Goal: Information Seeking & Learning: Learn about a topic

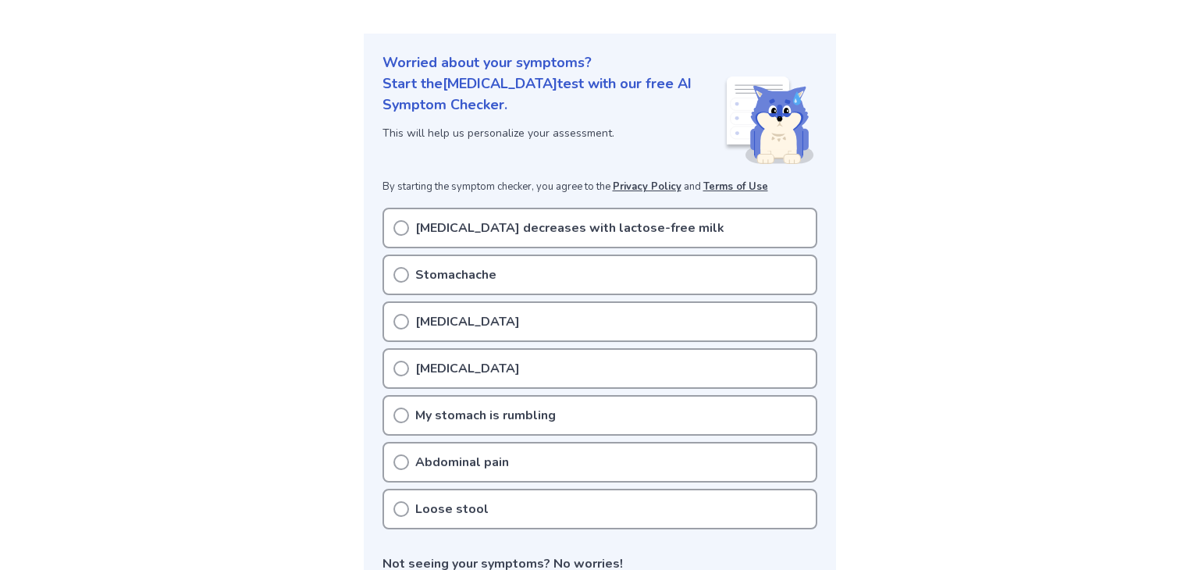
scroll to position [125, 0]
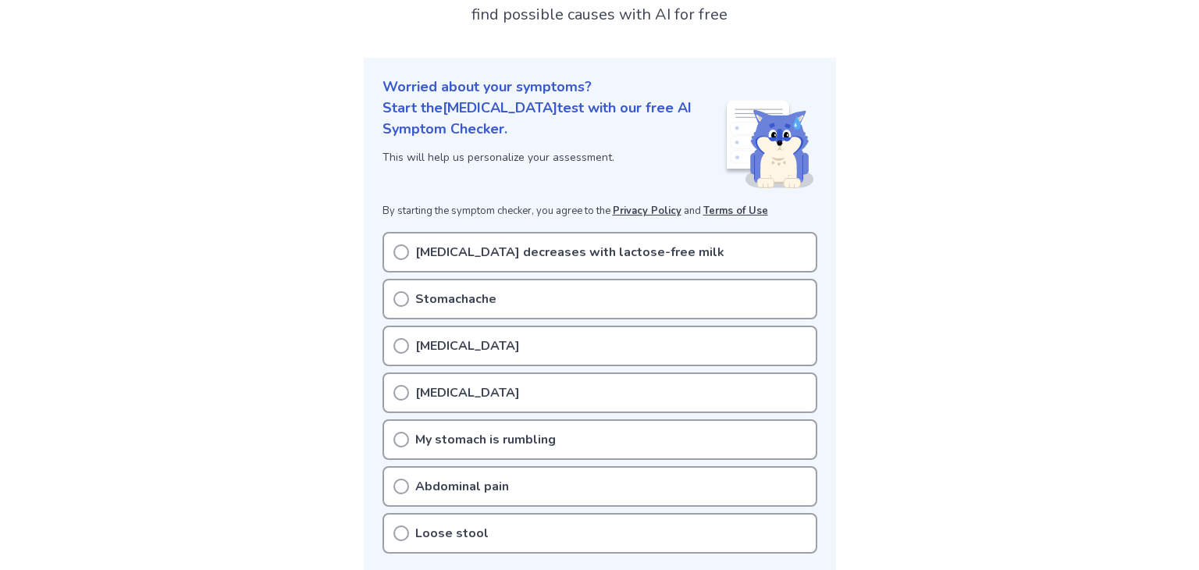
click at [423, 385] on p "[MEDICAL_DATA]" at bounding box center [467, 392] width 105 height 19
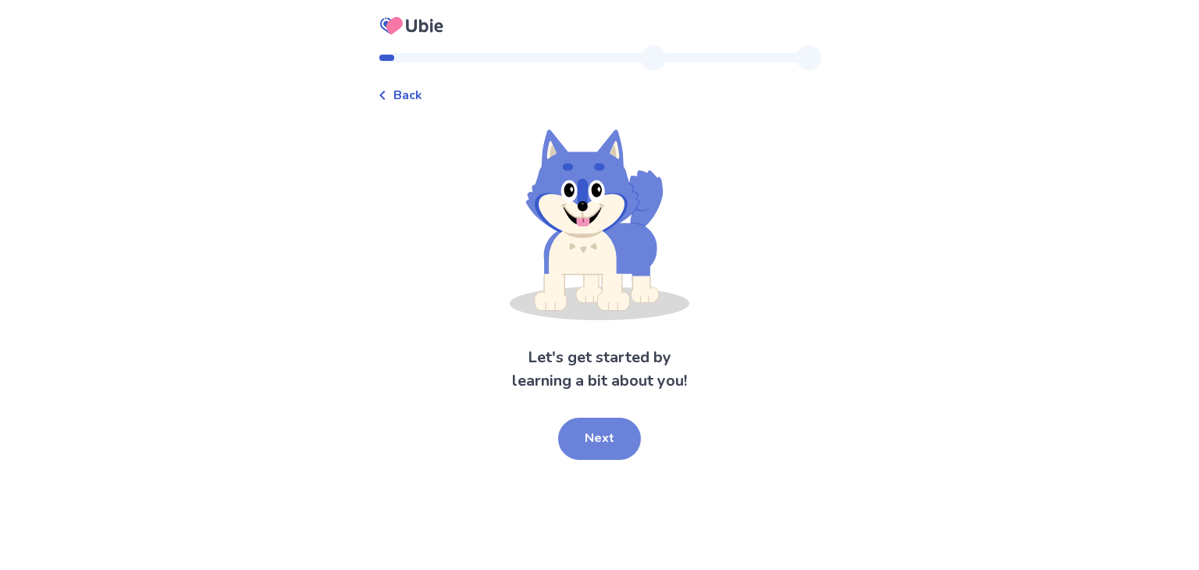
click at [586, 443] on button "Next" at bounding box center [599, 438] width 83 height 42
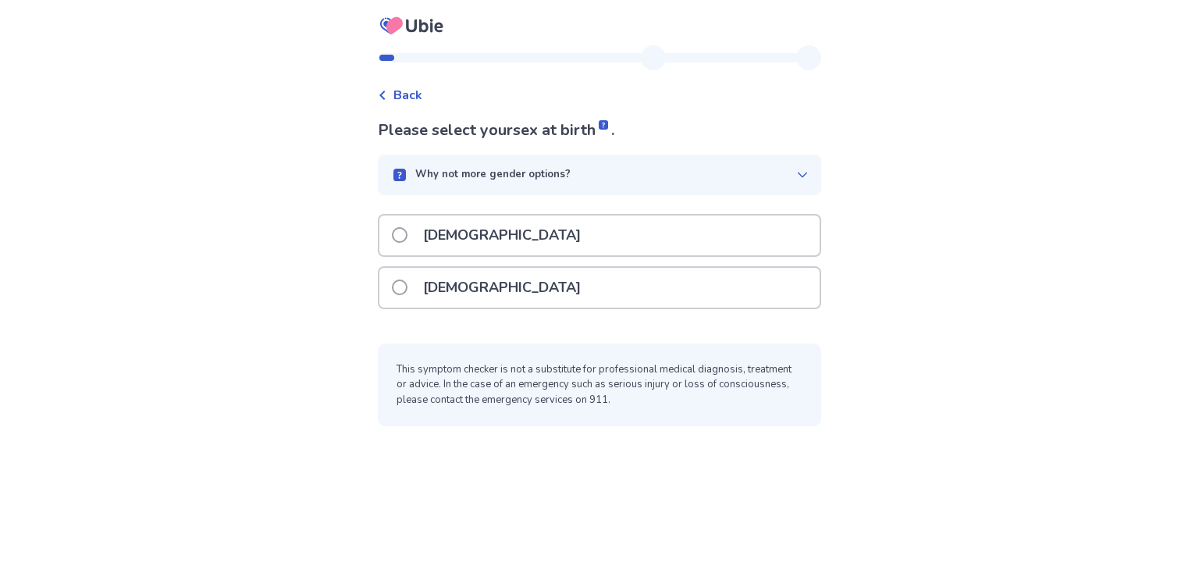
click at [461, 294] on p "Female" at bounding box center [502, 288] width 176 height 40
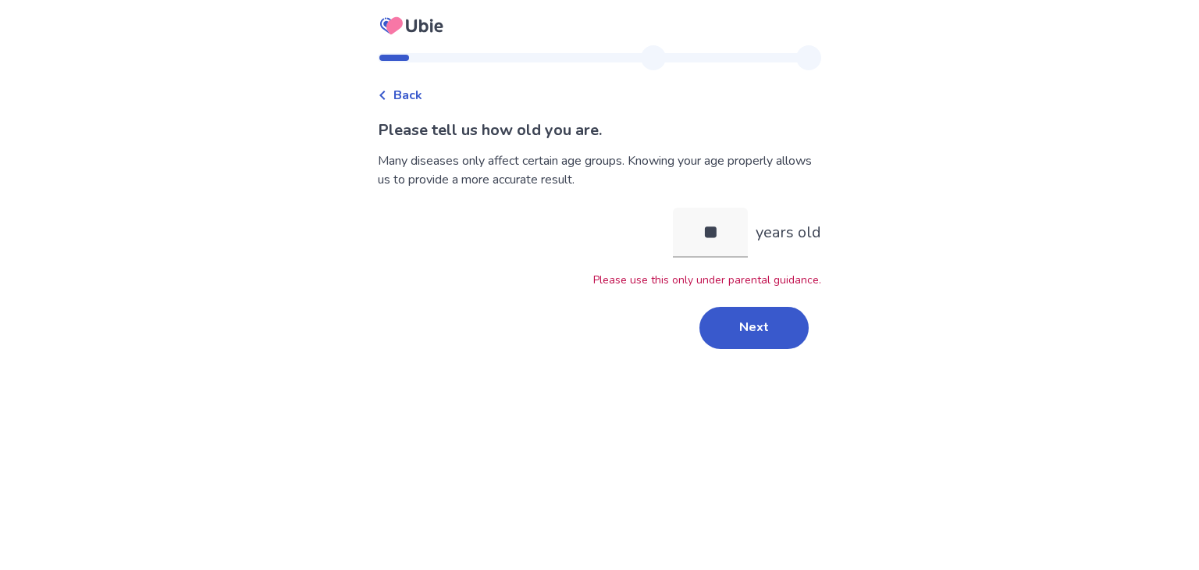
type input "*"
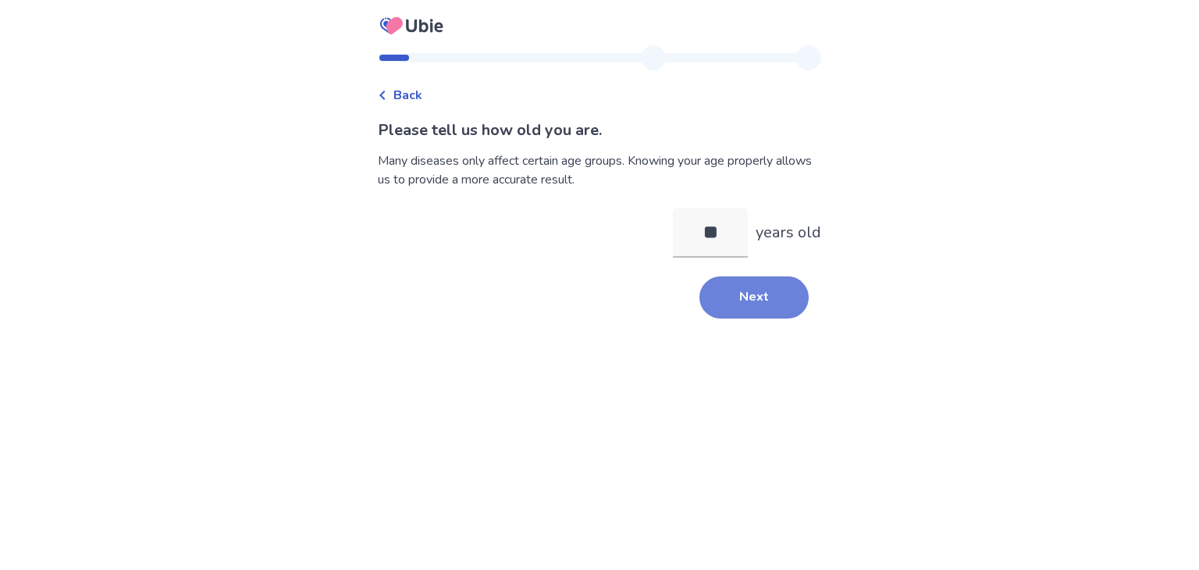
type input "**"
click at [720, 311] on button "Next" at bounding box center [753, 297] width 109 height 42
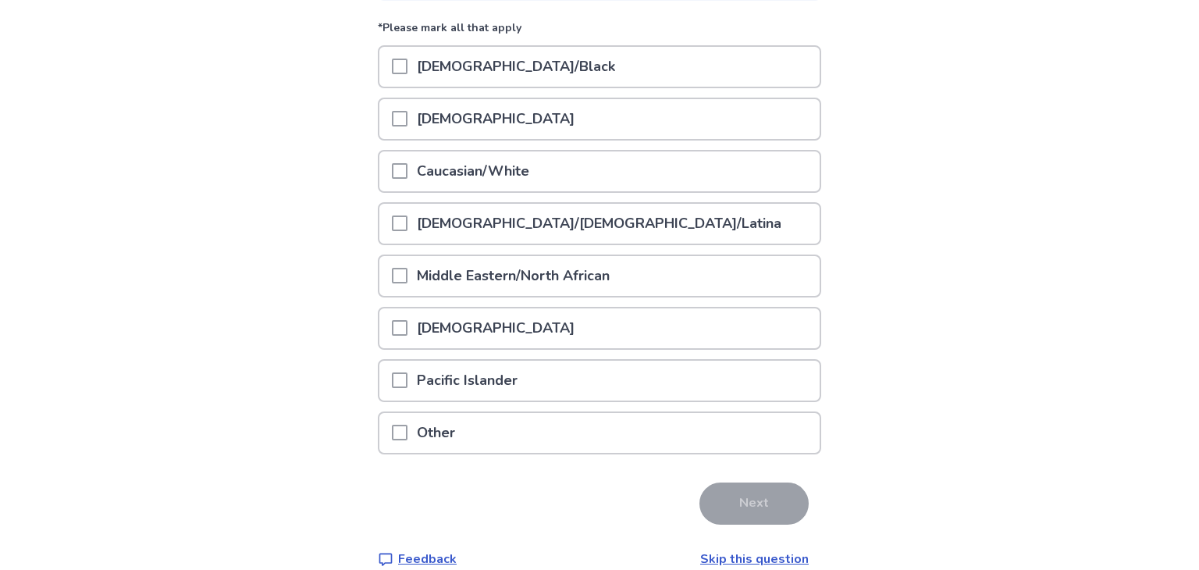
scroll to position [212, 0]
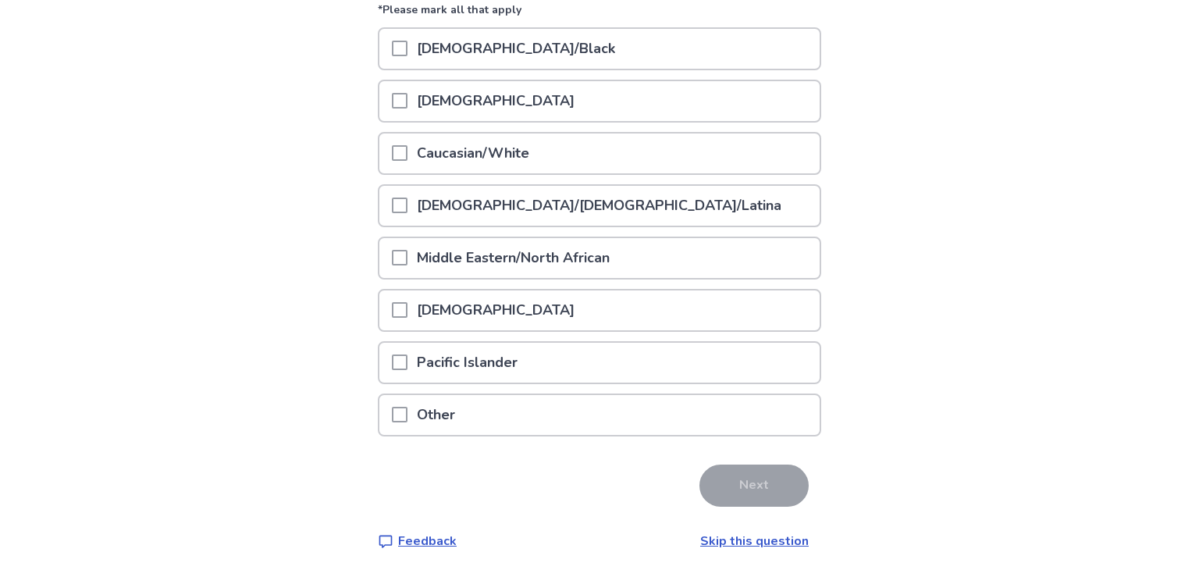
click at [776, 539] on link "Skip this question" at bounding box center [754, 540] width 108 height 17
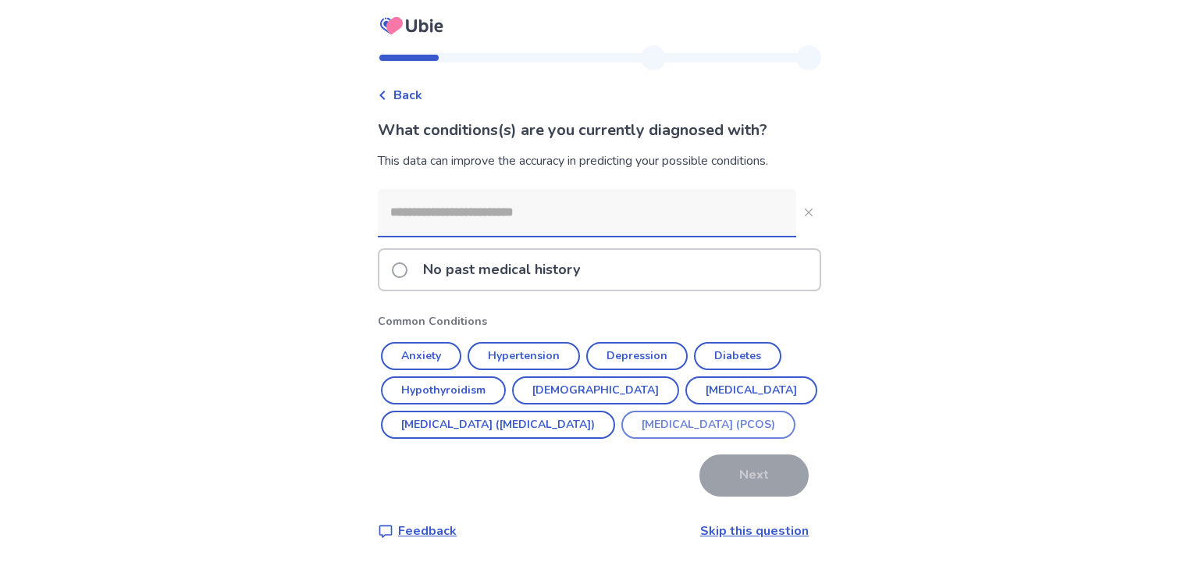
scroll to position [29, 0]
click at [449, 189] on input at bounding box center [587, 212] width 418 height 47
click at [700, 532] on link "Skip this question" at bounding box center [754, 530] width 108 height 17
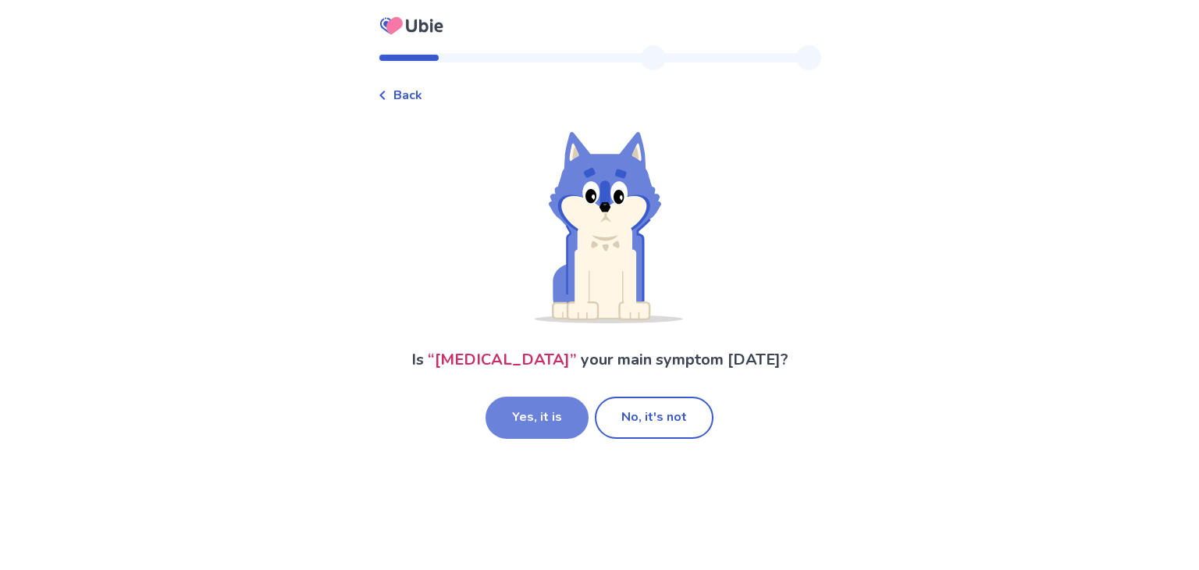
click at [511, 414] on button "Yes, it is" at bounding box center [536, 417] width 103 height 42
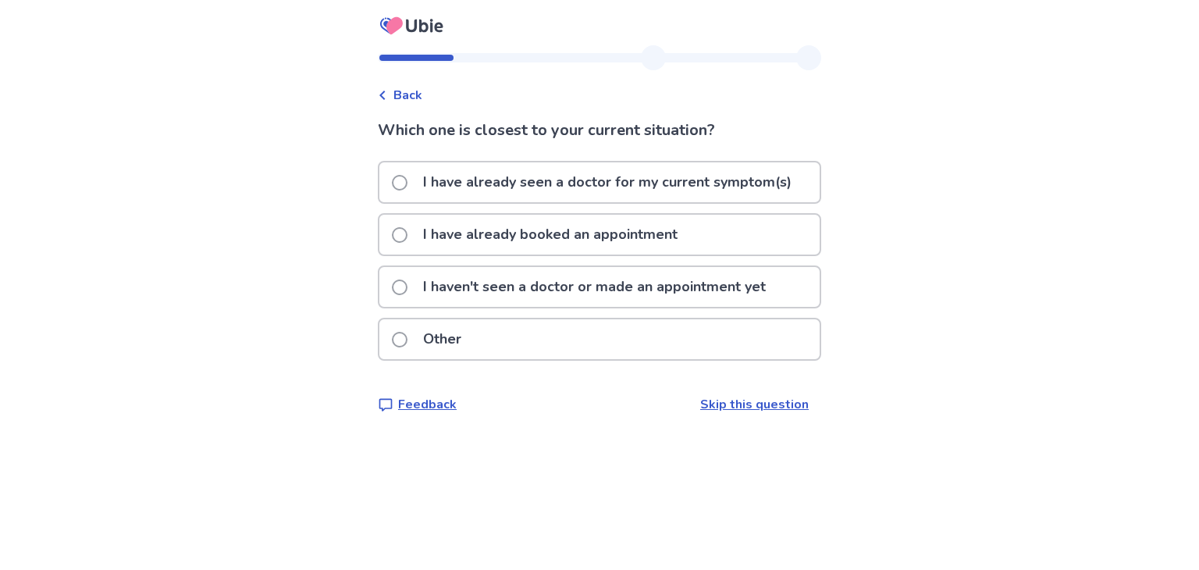
click at [584, 163] on p "I have already seen a doctor for my current symptom(s)" at bounding box center [607, 182] width 387 height 40
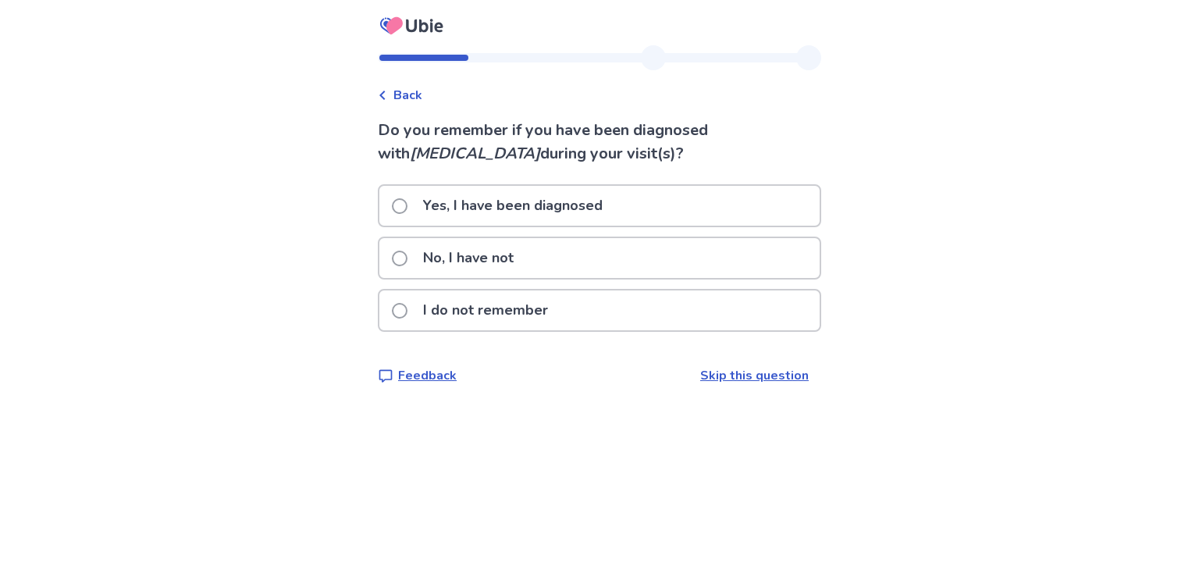
click at [711, 374] on link "Skip this question" at bounding box center [754, 375] width 108 height 17
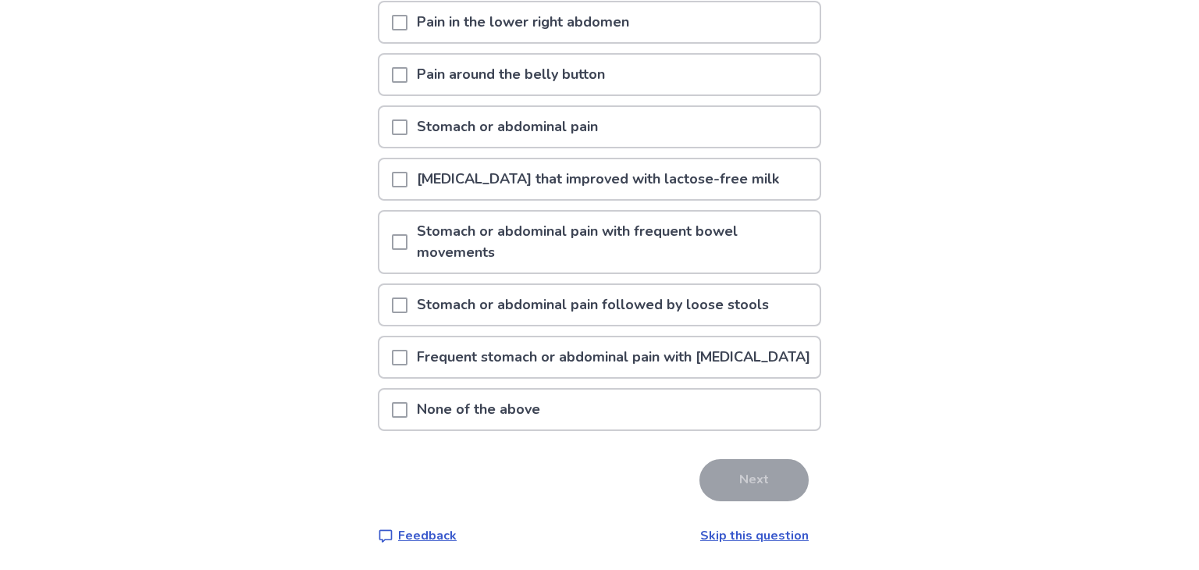
scroll to position [277, 0]
click at [752, 541] on link "Skip this question" at bounding box center [754, 535] width 108 height 17
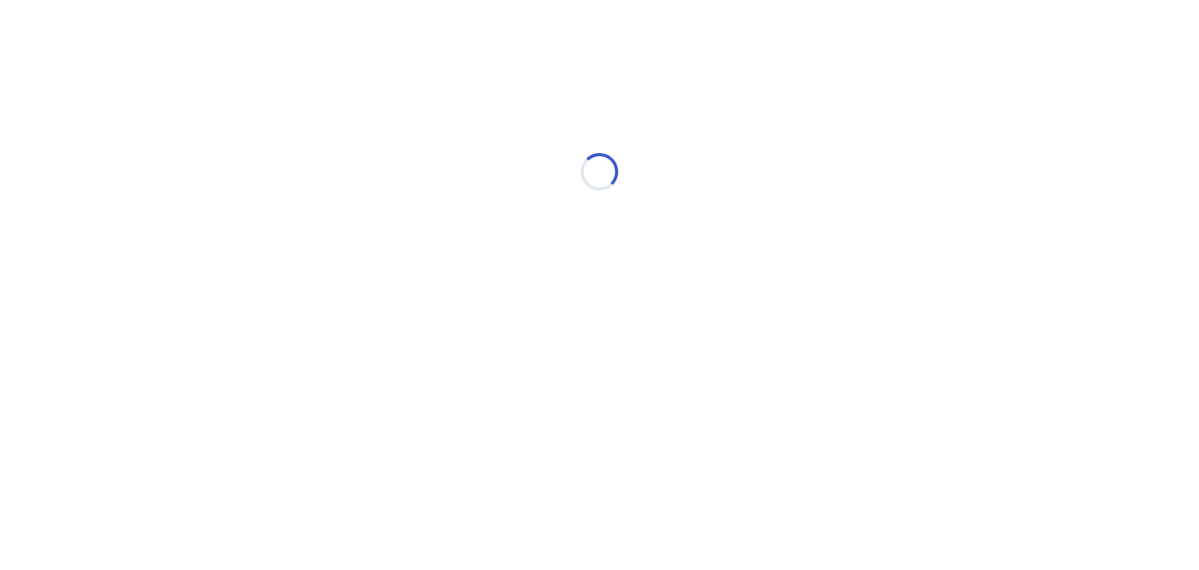
scroll to position [0, 0]
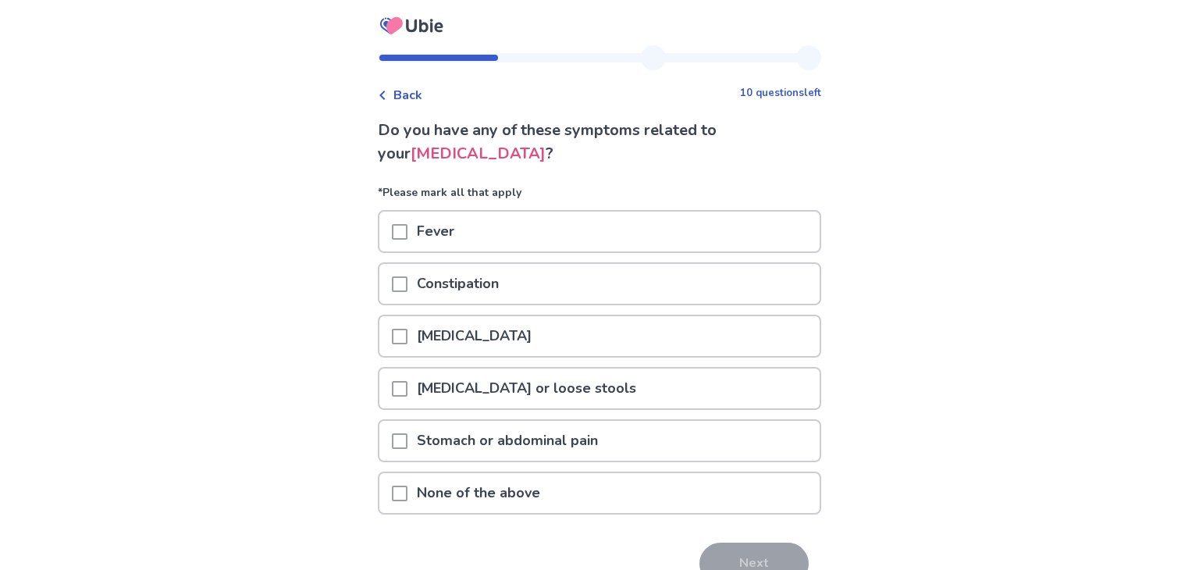
scroll to position [80, 0]
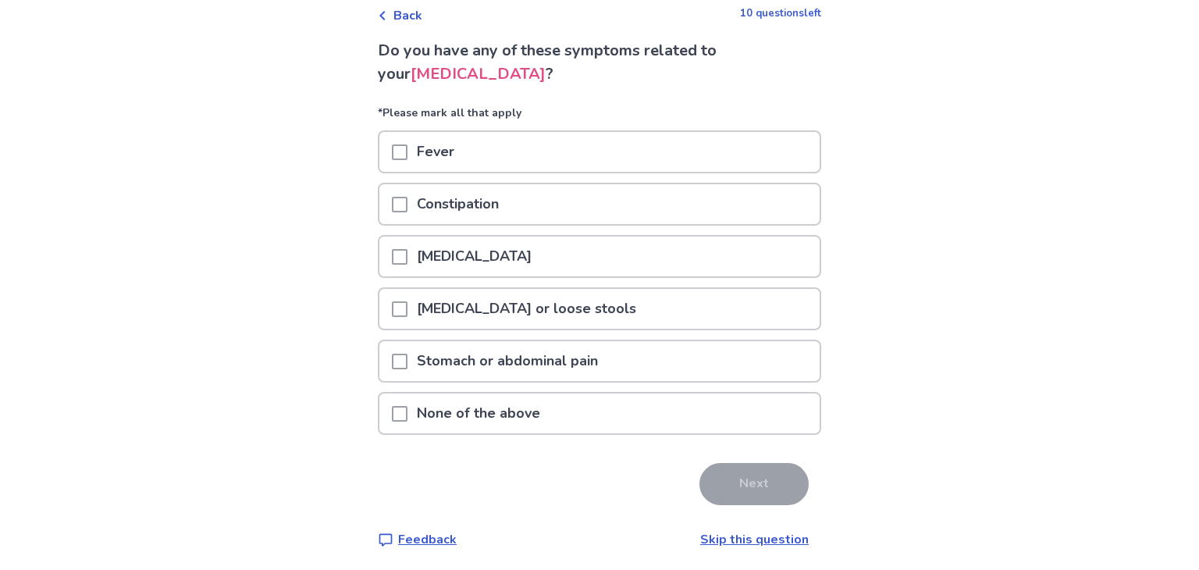
click at [731, 544] on div "Back 10 questions left Do you have any of these symptoms related to your abdomi…" at bounding box center [599, 270] width 468 height 608
click at [749, 531] on link "Skip this question" at bounding box center [754, 539] width 108 height 17
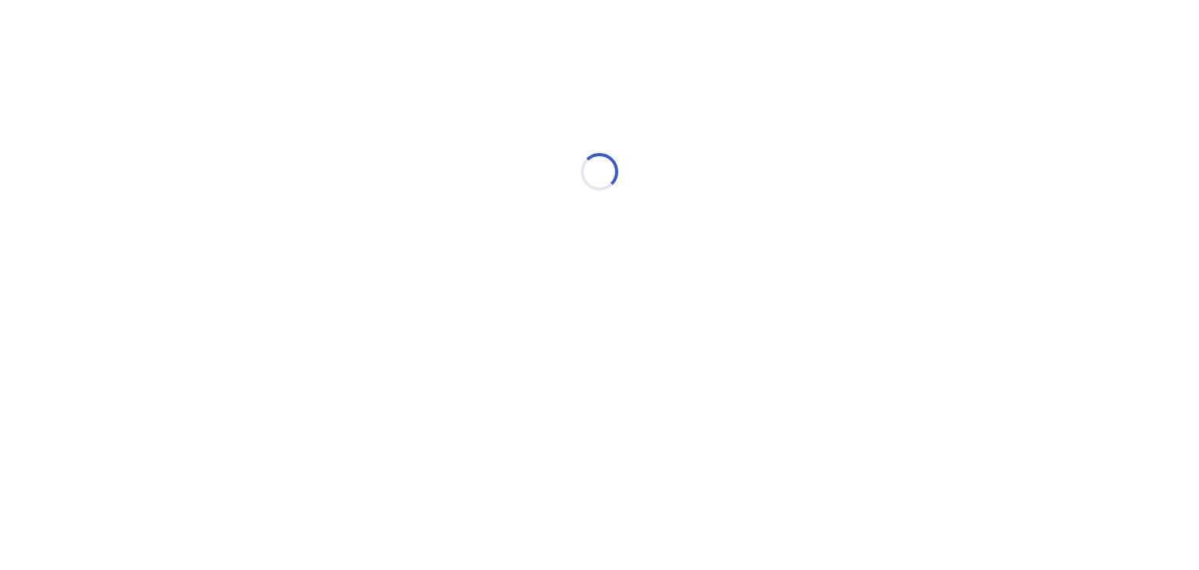
scroll to position [0, 0]
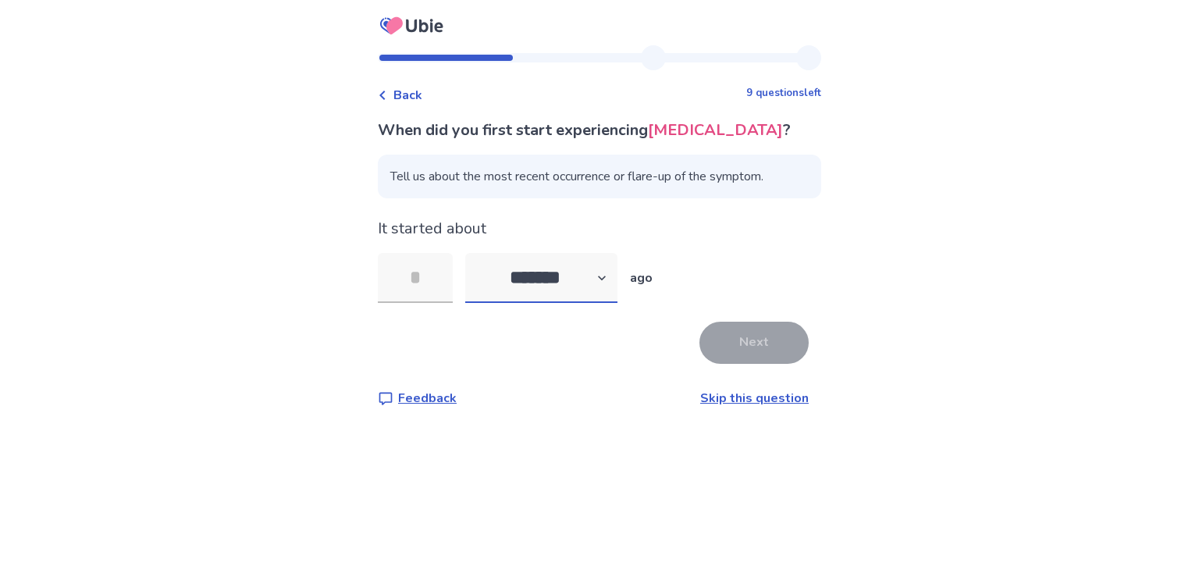
click at [604, 279] on select "******* ****** ******* ******** *******" at bounding box center [541, 278] width 152 height 50
click at [474, 253] on select "******* ****** ******* ******** *******" at bounding box center [541, 278] width 152 height 50
click at [517, 277] on select "******* ****** ******* ******** *******" at bounding box center [541, 278] width 152 height 50
select select "*"
click at [474, 253] on select "******* ****** ******* ******** *******" at bounding box center [541, 278] width 152 height 50
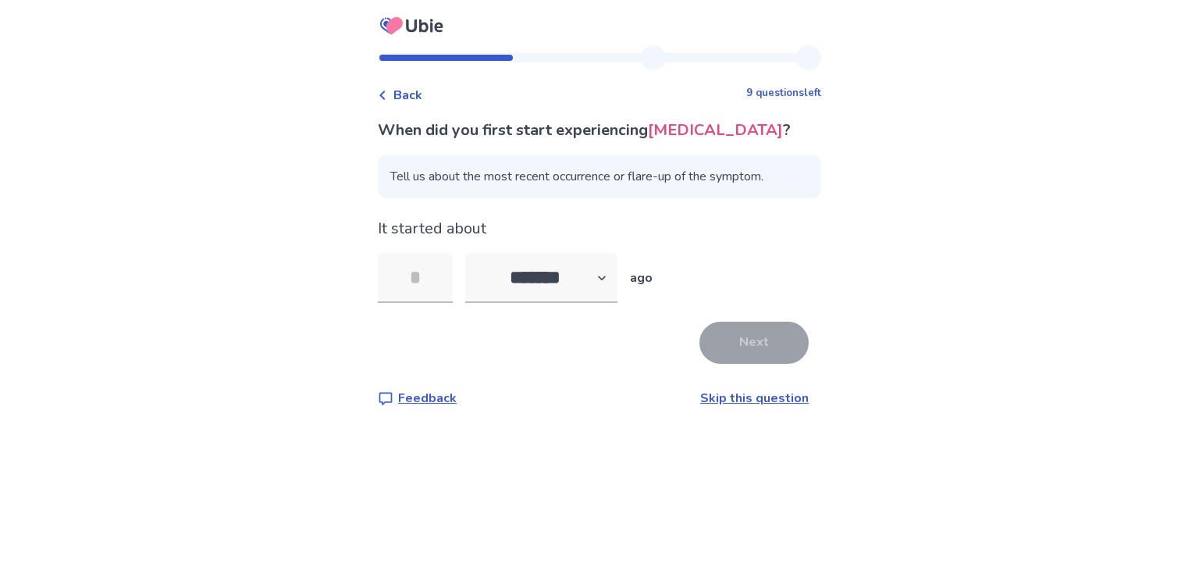
click at [741, 402] on link "Skip this question" at bounding box center [754, 397] width 108 height 17
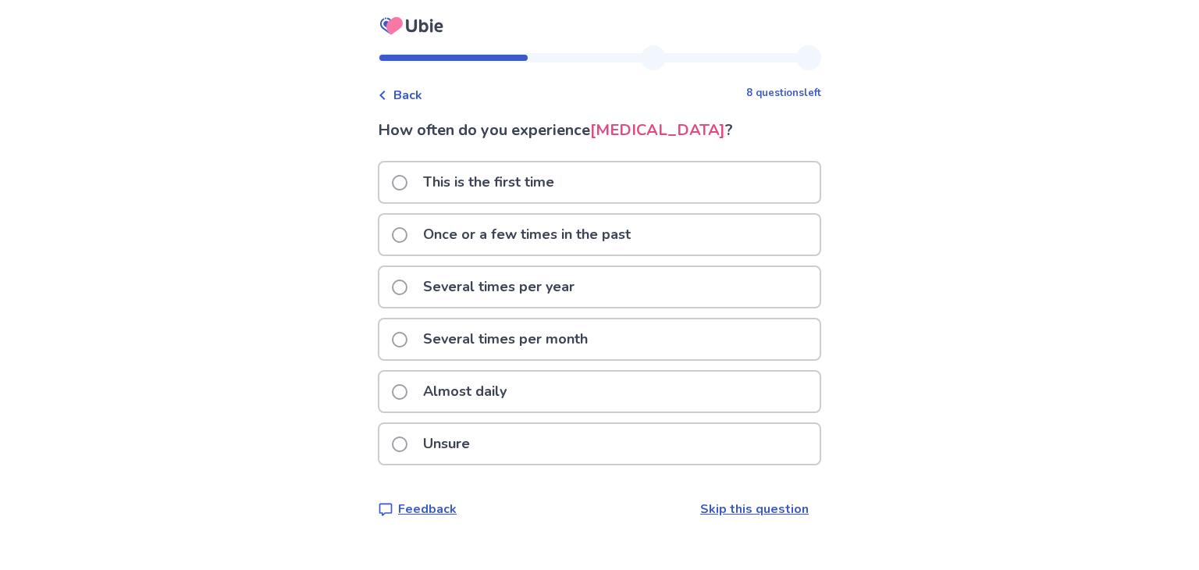
click at [735, 505] on link "Skip this question" at bounding box center [754, 508] width 108 height 17
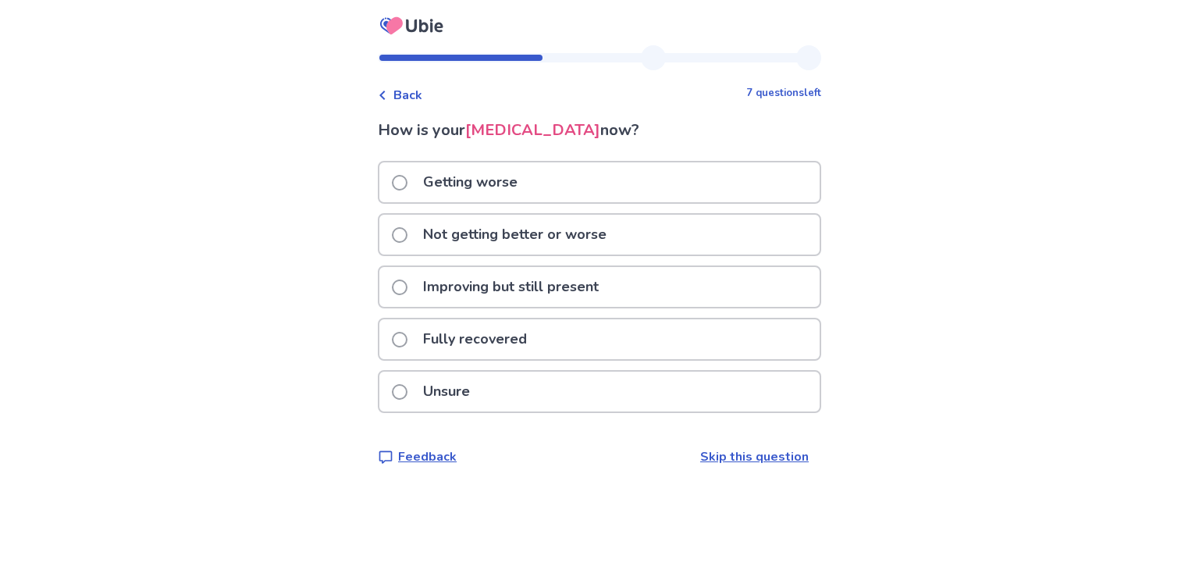
click at [758, 469] on div "Back 7 questions left How is your abdominal bloating now? Getting worse Not get…" at bounding box center [599, 268] width 468 height 446
click at [765, 453] on link "Skip this question" at bounding box center [754, 456] width 108 height 17
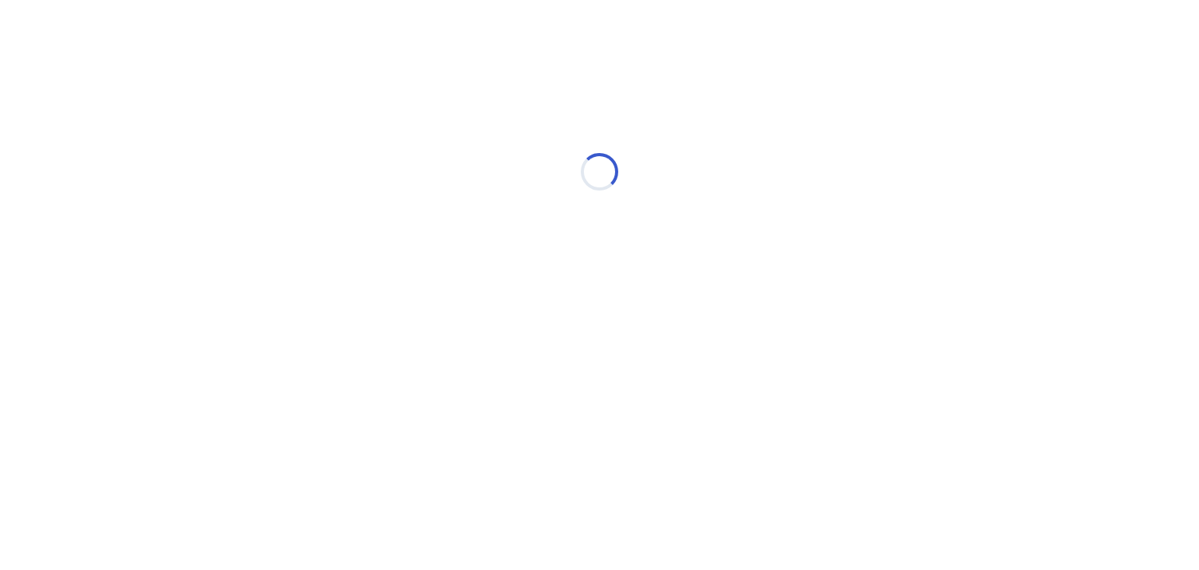
click at [765, 328] on html "Loading... Ubie Symptom Checker" at bounding box center [599, 164] width 1199 height 328
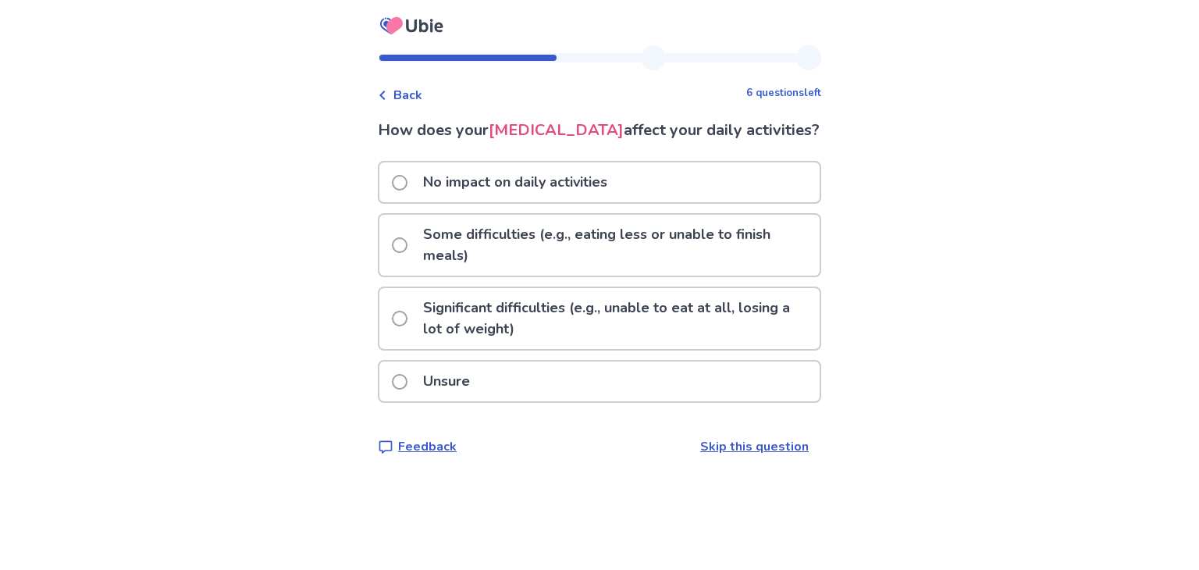
click at [758, 455] on link "Skip this question" at bounding box center [754, 446] width 108 height 17
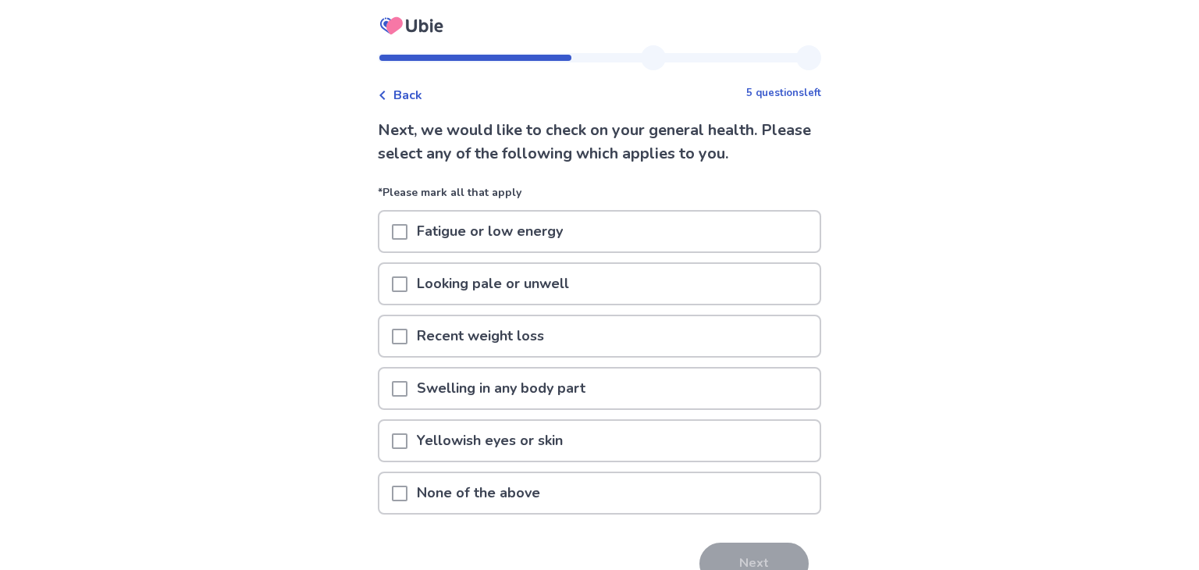
click at [758, 467] on div "Yellowish eyes or skin" at bounding box center [599, 445] width 443 height 52
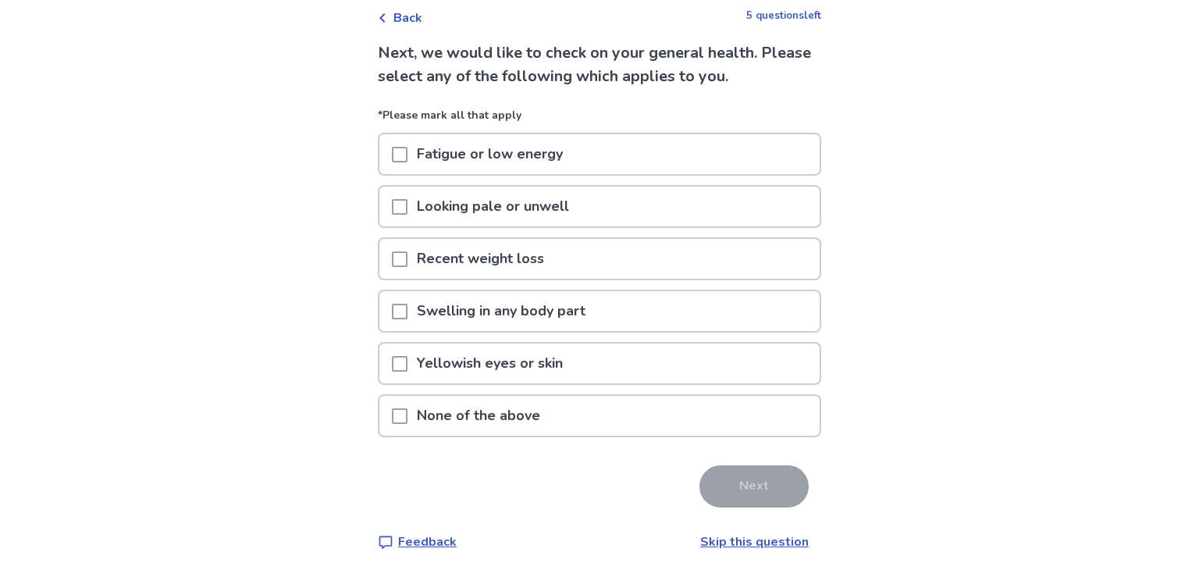
scroll to position [80, 0]
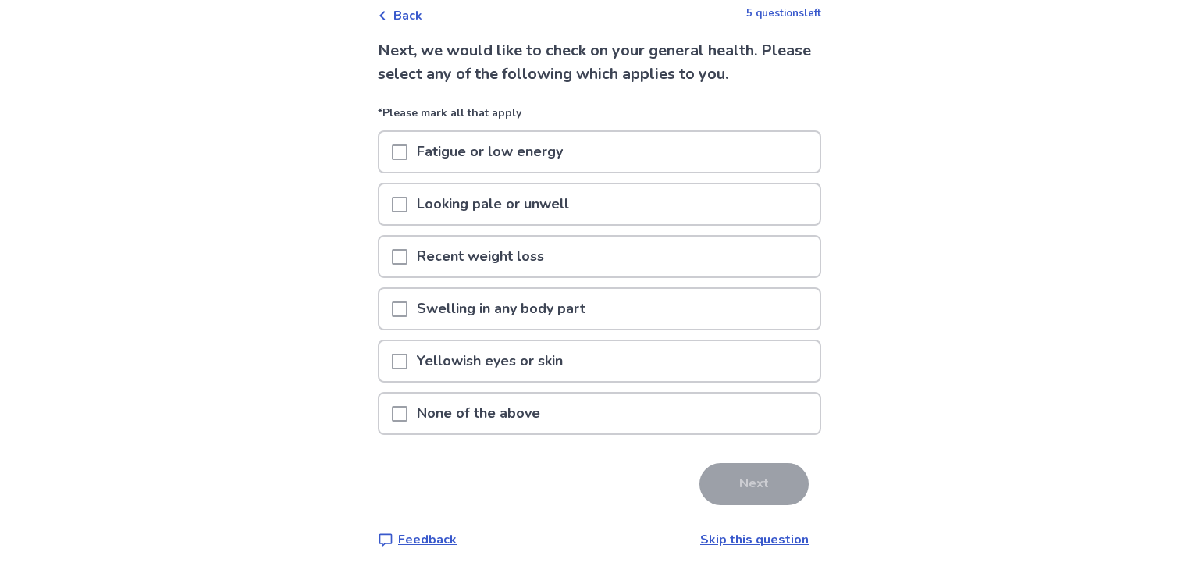
click at [506, 409] on p "None of the above" at bounding box center [478, 413] width 142 height 40
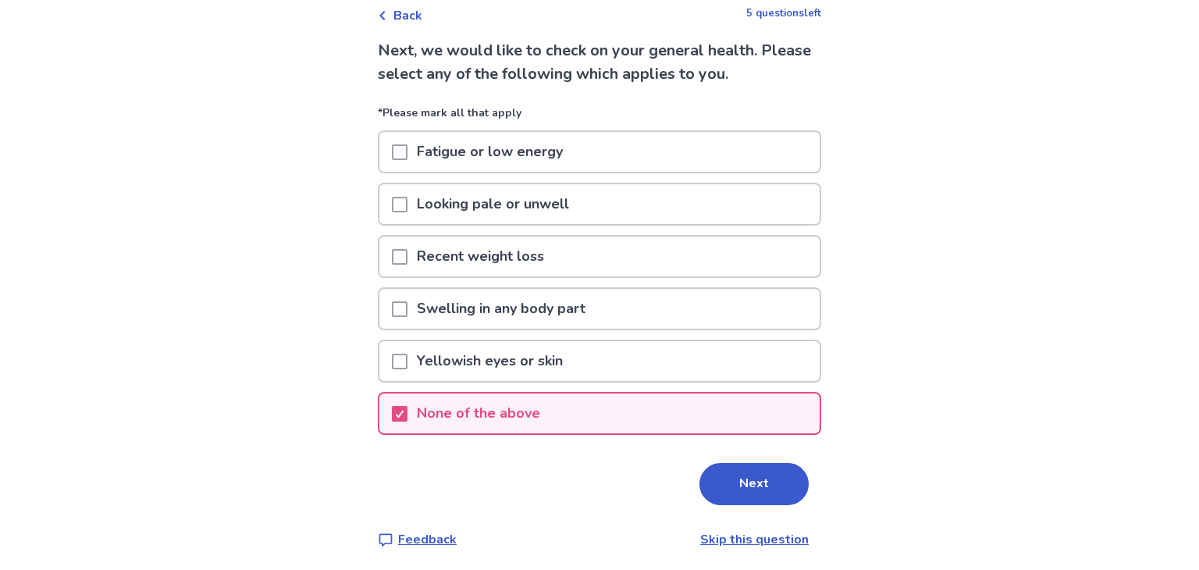
click at [700, 534] on link "Skip this question" at bounding box center [754, 539] width 108 height 17
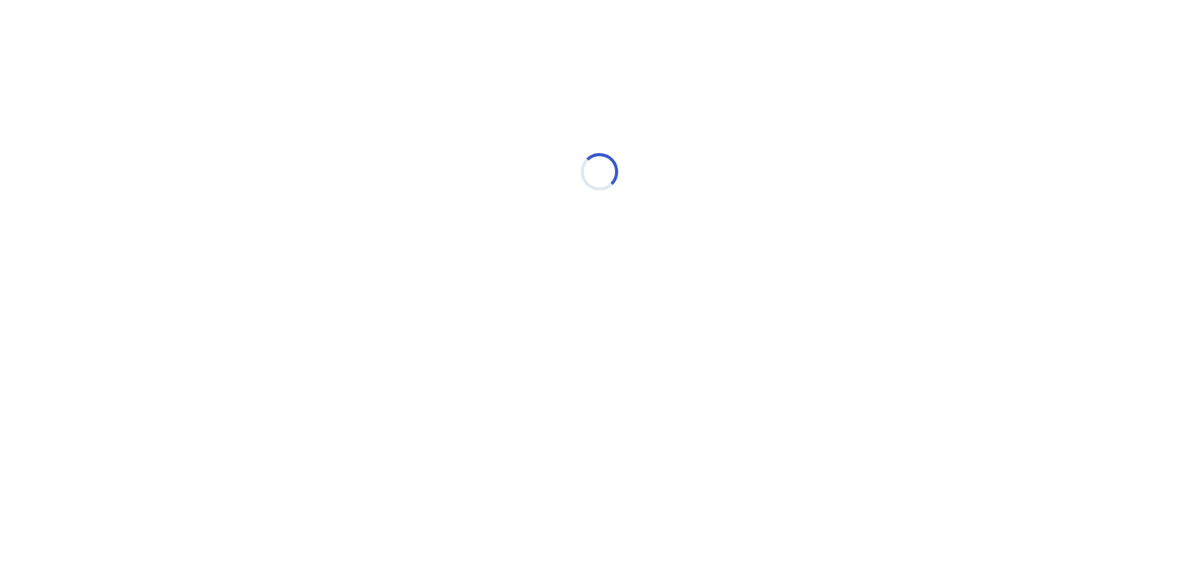
scroll to position [0, 0]
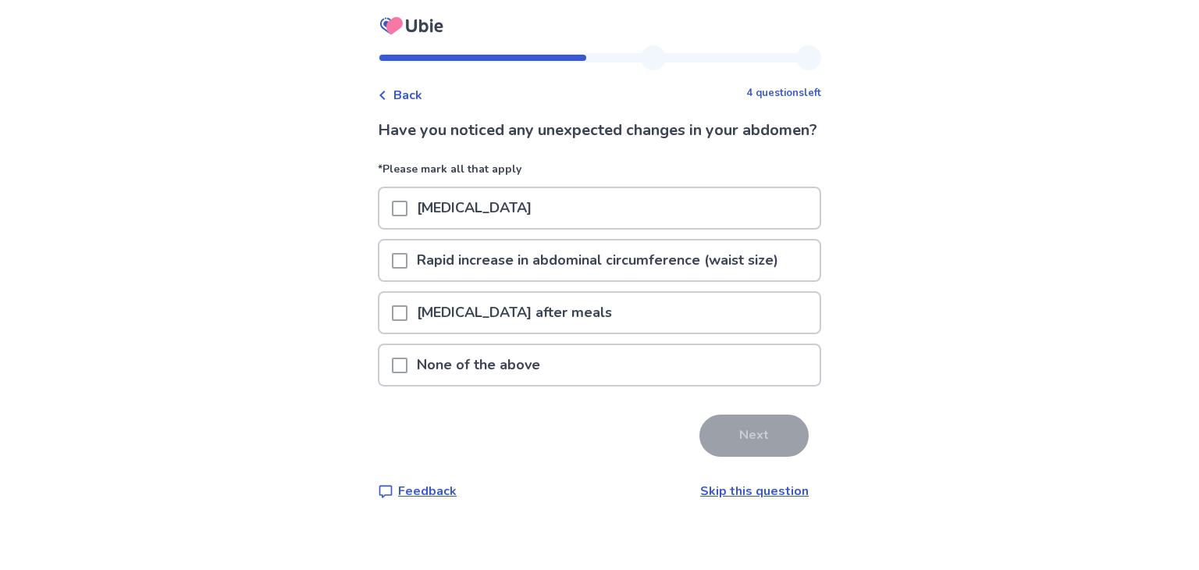
click at [723, 499] on link "Skip this question" at bounding box center [754, 490] width 108 height 17
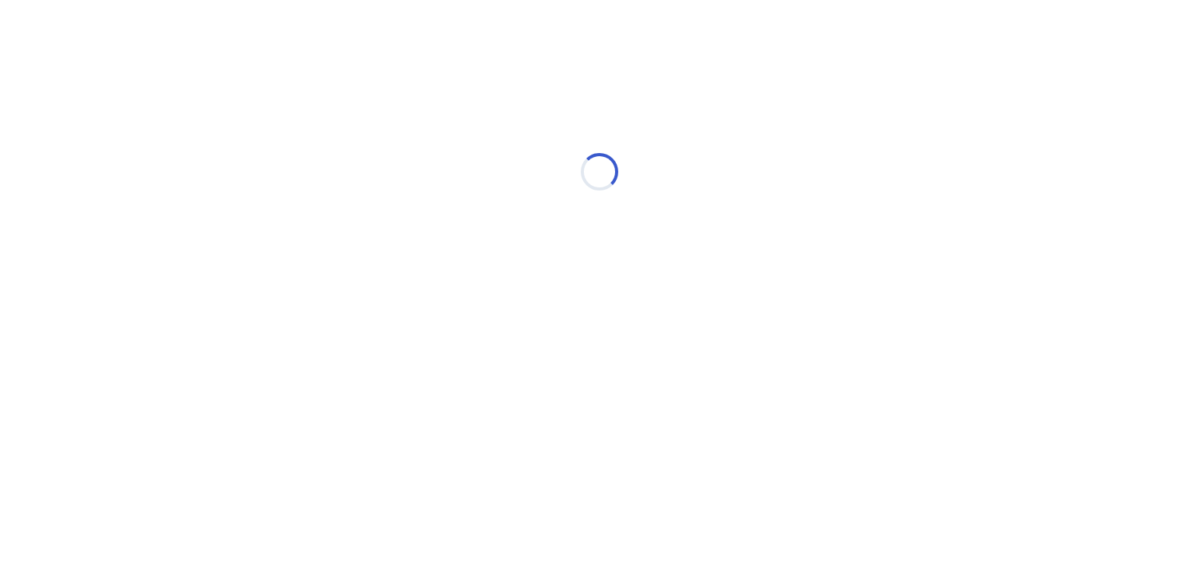
click at [723, 328] on html "Loading... Ubie Symptom Checker" at bounding box center [599, 164] width 1199 height 328
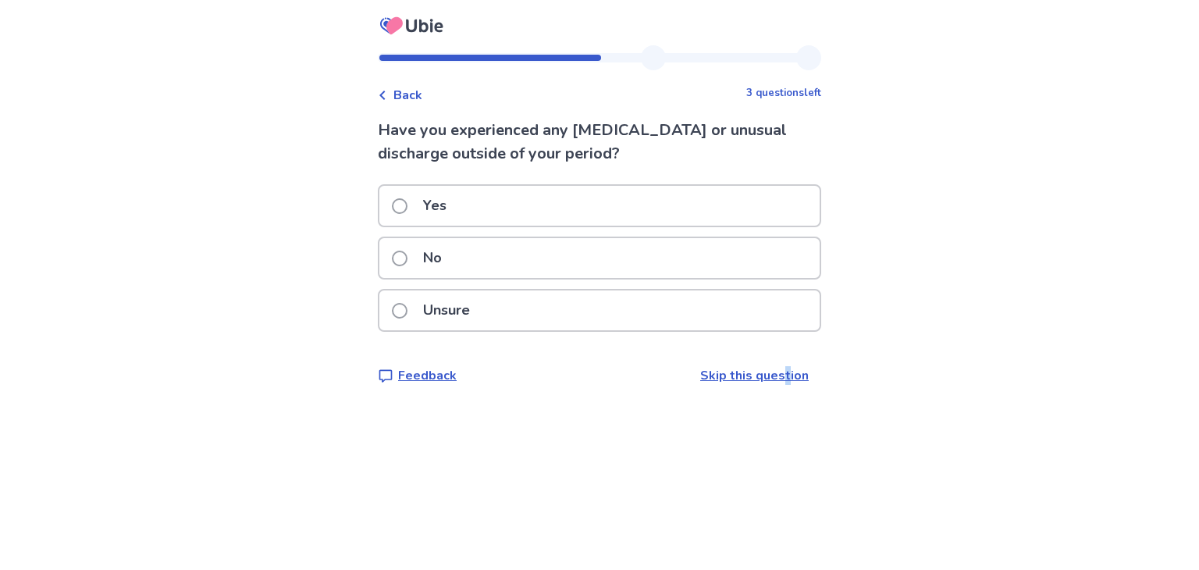
drag, startPoint x: 780, startPoint y: 353, endPoint x: 776, endPoint y: 376, distance: 22.8
click at [776, 376] on div "Have you experienced any vaginal bleeding or unusual discharge outside of your …" at bounding box center [599, 252] width 443 height 266
click at [776, 376] on link "Skip this question" at bounding box center [754, 375] width 108 height 17
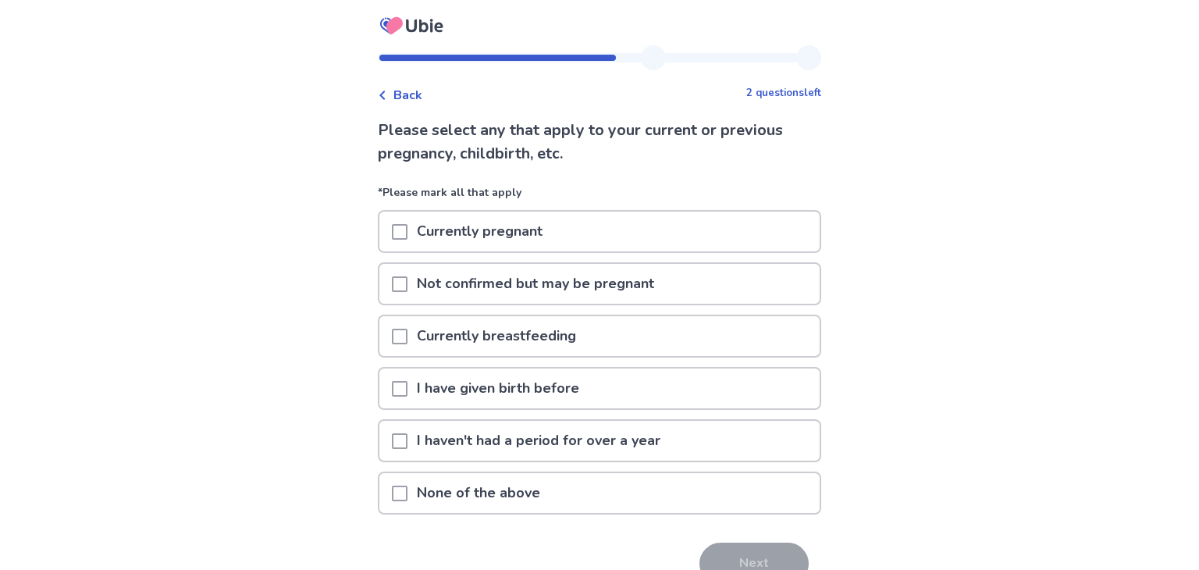
scroll to position [80, 0]
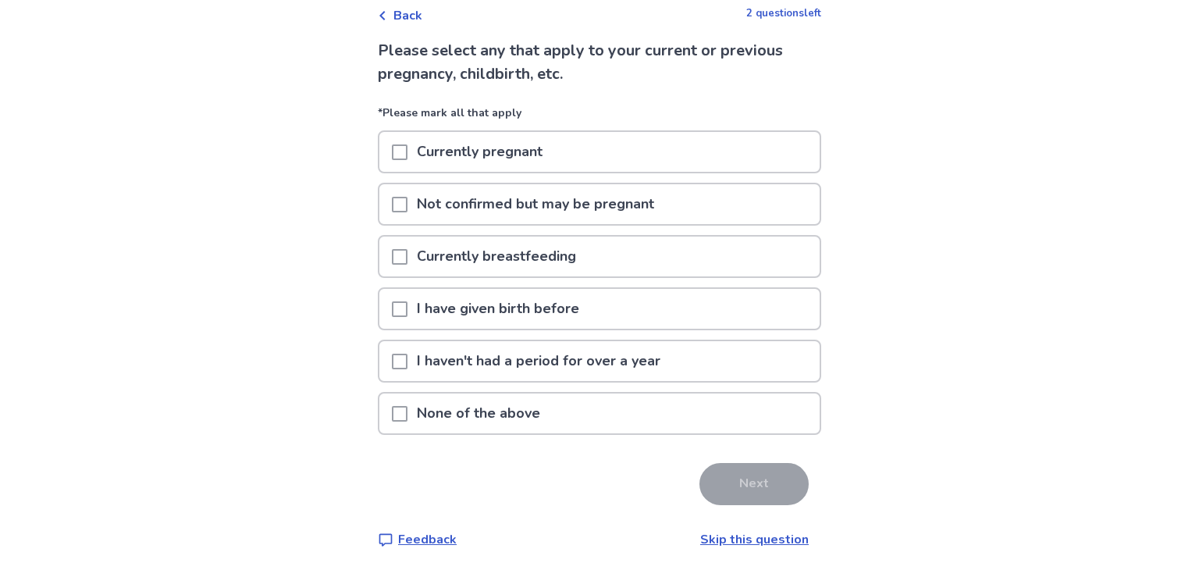
click at [512, 412] on p "None of the above" at bounding box center [478, 413] width 142 height 40
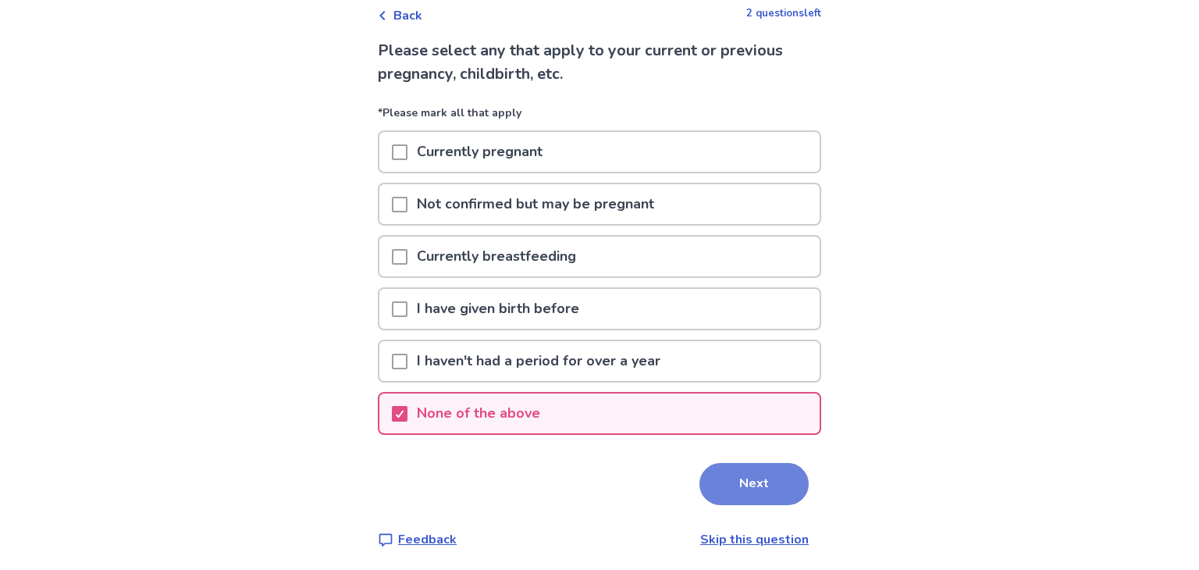
click at [764, 493] on button "Next" at bounding box center [753, 484] width 109 height 42
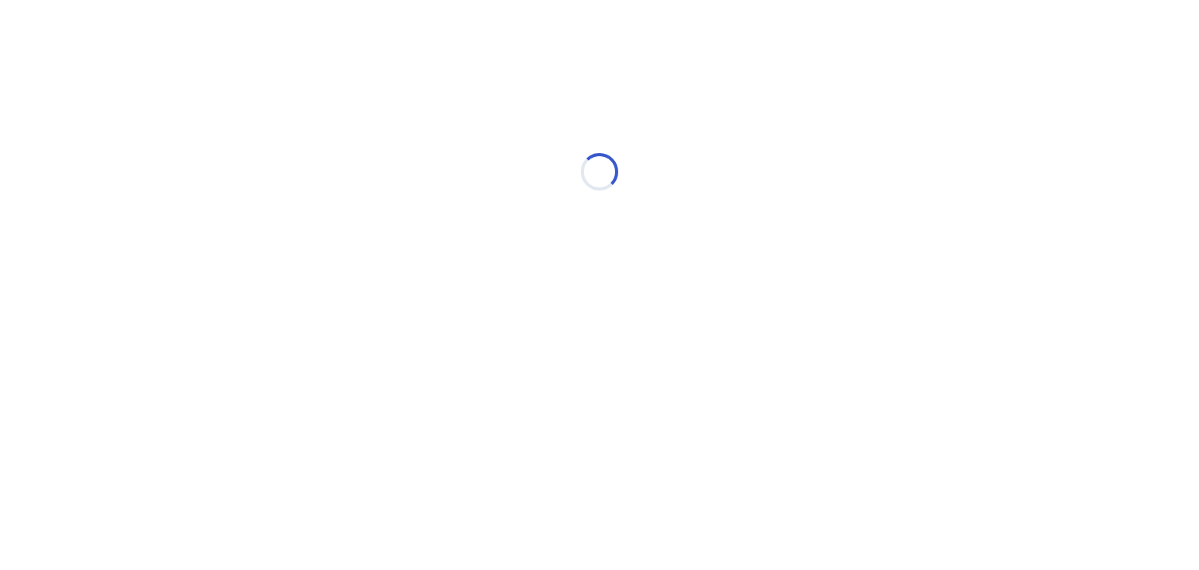
scroll to position [0, 0]
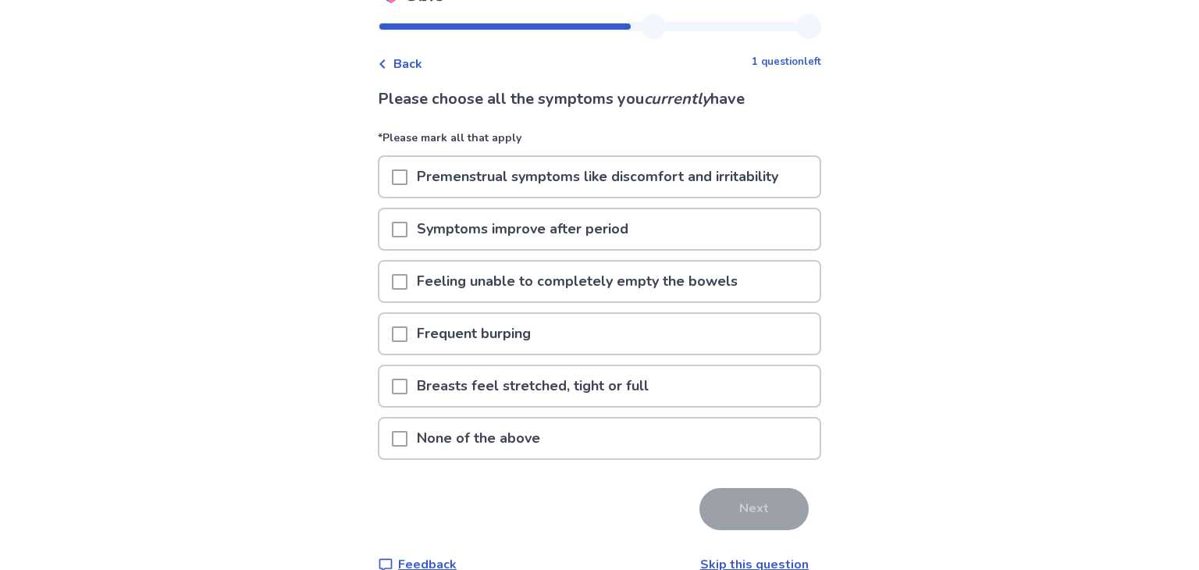
scroll to position [56, 0]
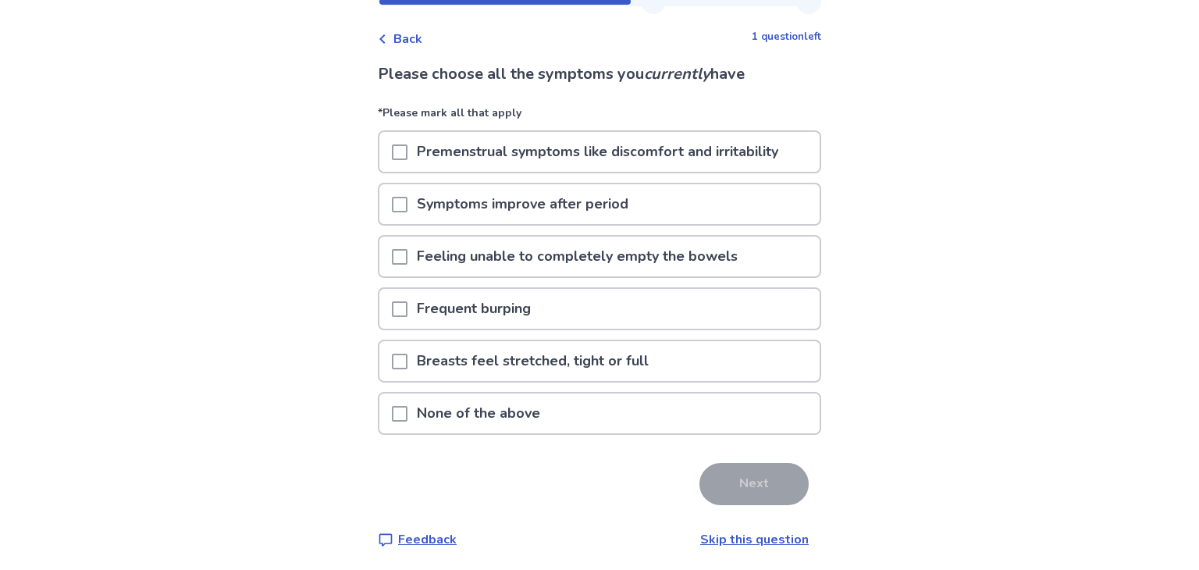
click at [455, 393] on p "None of the above" at bounding box center [478, 413] width 142 height 40
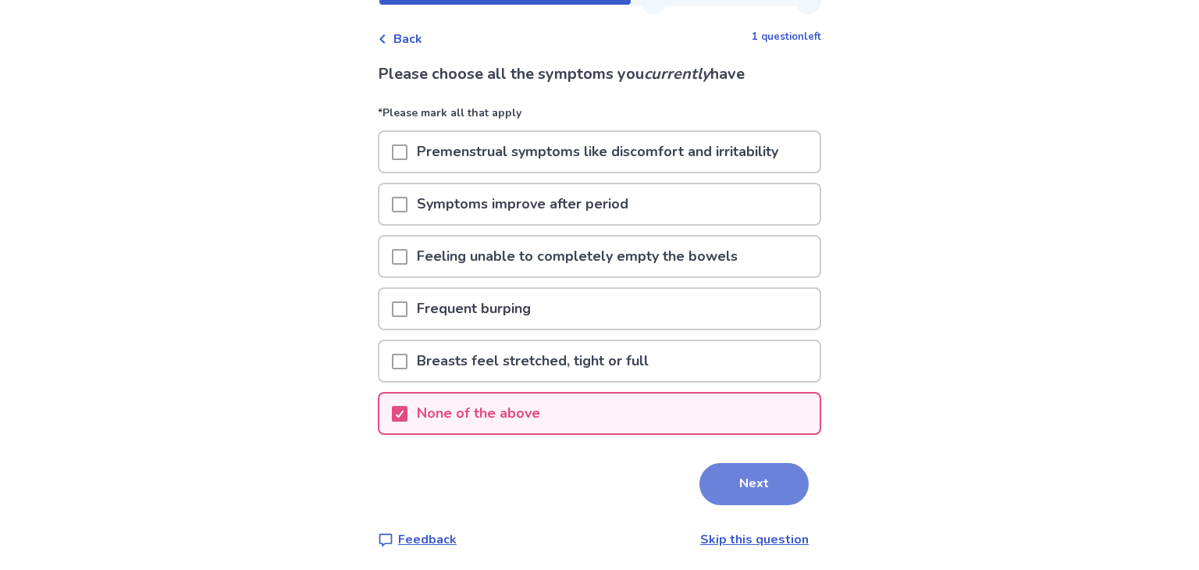
click at [723, 485] on button "Next" at bounding box center [753, 484] width 109 height 42
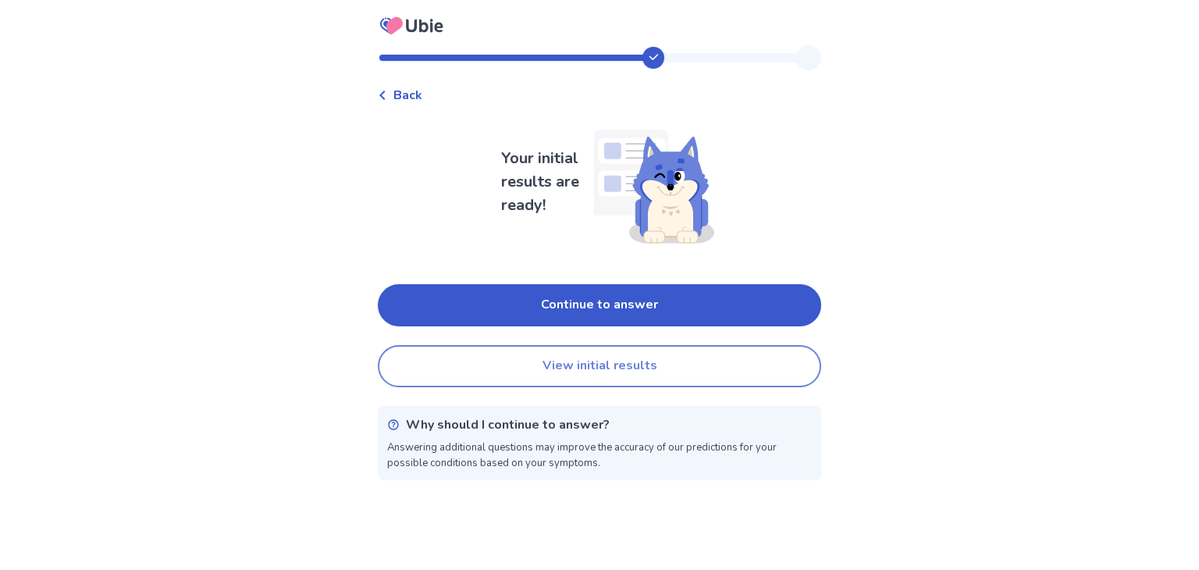
drag, startPoint x: 638, startPoint y: 317, endPoint x: 616, endPoint y: 360, distance: 48.5
click at [616, 360] on div "Your initial results are ready! Continue to answer View initial results Why sho…" at bounding box center [599, 298] width 443 height 363
click at [600, 373] on button "View initial results" at bounding box center [599, 366] width 443 height 42
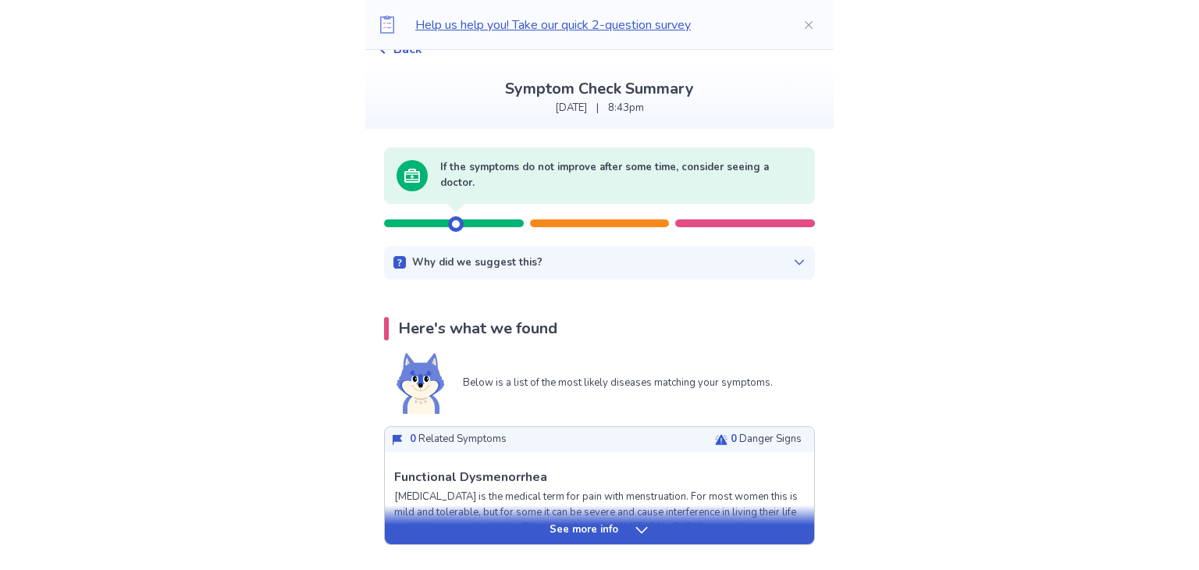
scroll to position [125, 0]
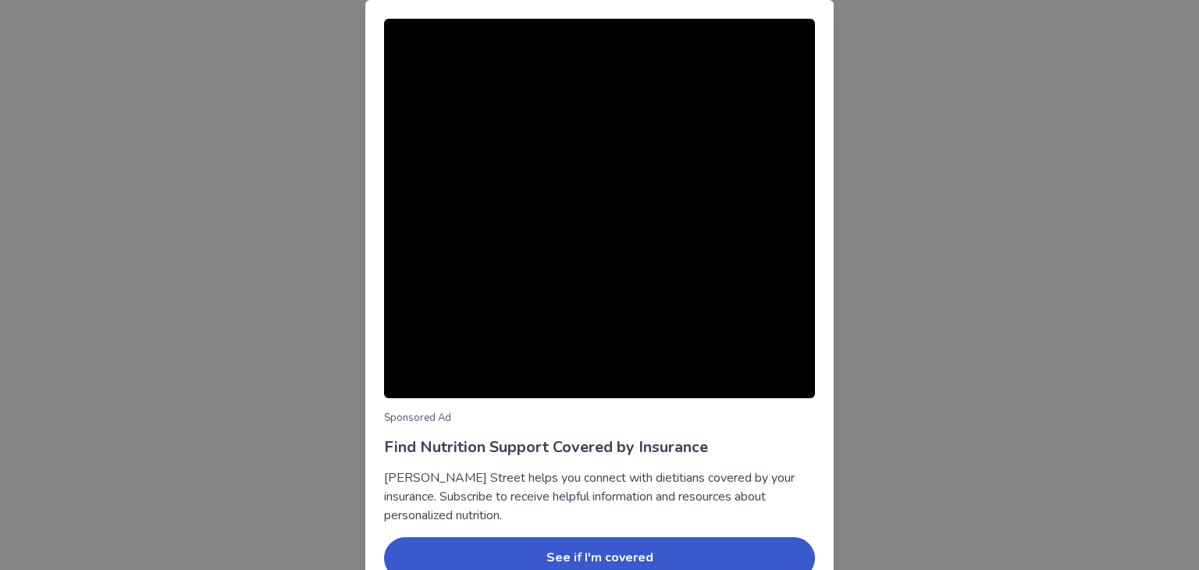
click at [302, 234] on div "Sponsored Ad Find Nutrition Support Covered by Insurance Berry Street helps you…" at bounding box center [599, 285] width 1199 height 570
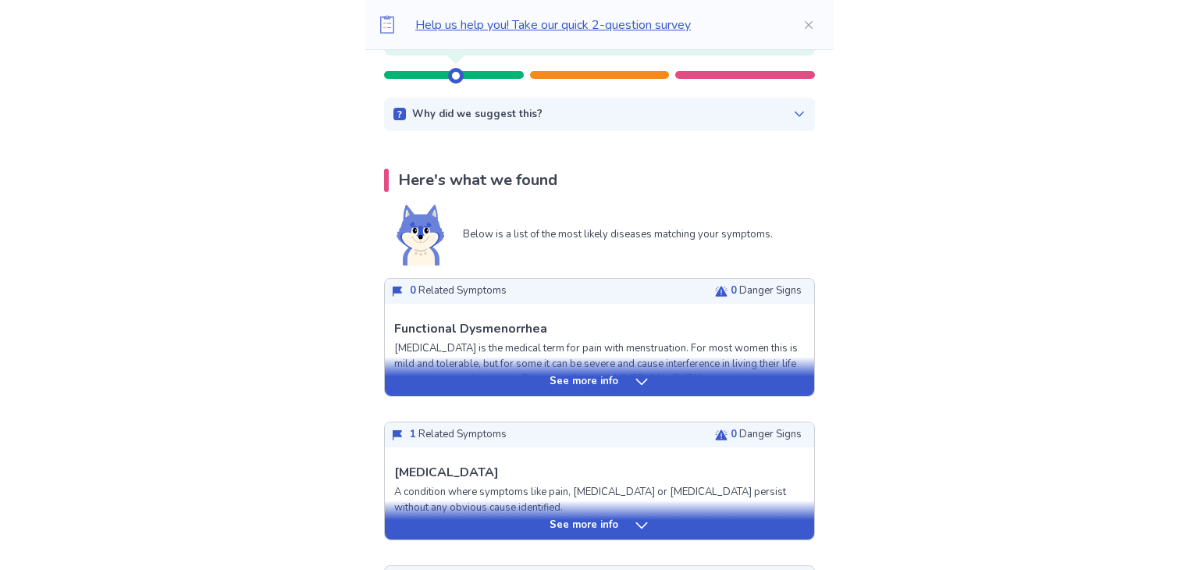
scroll to position [218, 0]
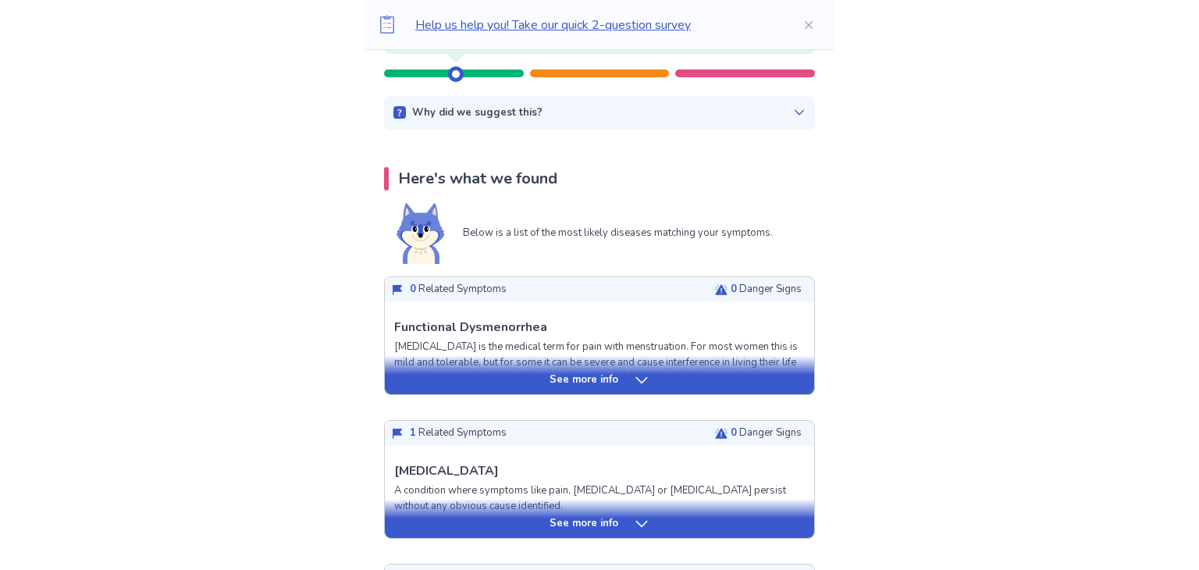
click at [502, 382] on div "See more info" at bounding box center [599, 374] width 429 height 39
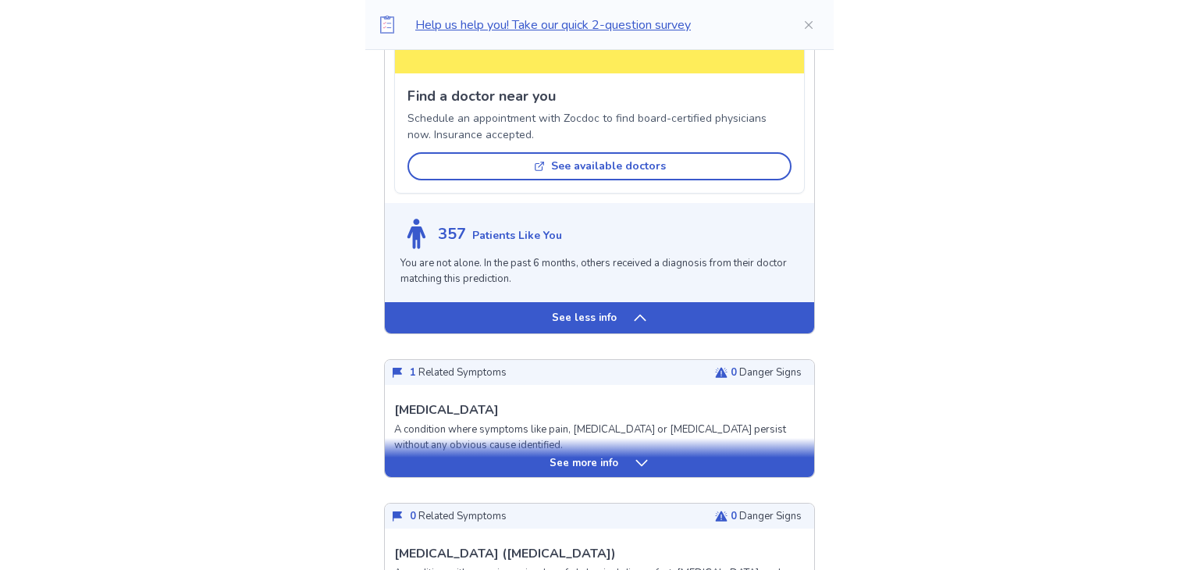
scroll to position [1342, 0]
